Goal: Task Accomplishment & Management: Manage account settings

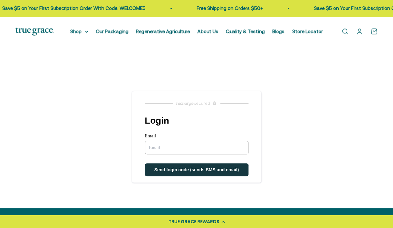
click at [201, 146] on input "Email" at bounding box center [197, 147] width 104 height 13
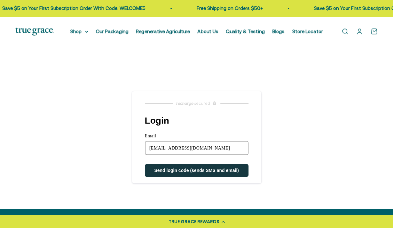
type input "[EMAIL_ADDRESS][DOMAIN_NAME]"
click at [193, 174] on button "Send login code (sends SMS and email)" at bounding box center [197, 170] width 104 height 13
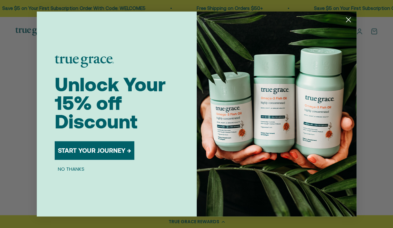
click at [350, 18] on circle "Close dialog" at bounding box center [348, 19] width 11 height 11
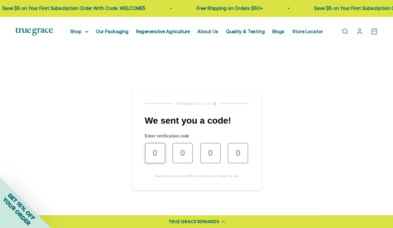
click at [149, 153] on input "text" at bounding box center [155, 153] width 20 height 20
type input "9"
type input "7"
type input "3"
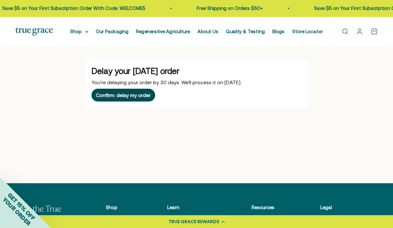
click at [134, 96] on div "Confirm: delay my order" at bounding box center [123, 95] width 55 height 5
